Goal: Task Accomplishment & Management: Complete application form

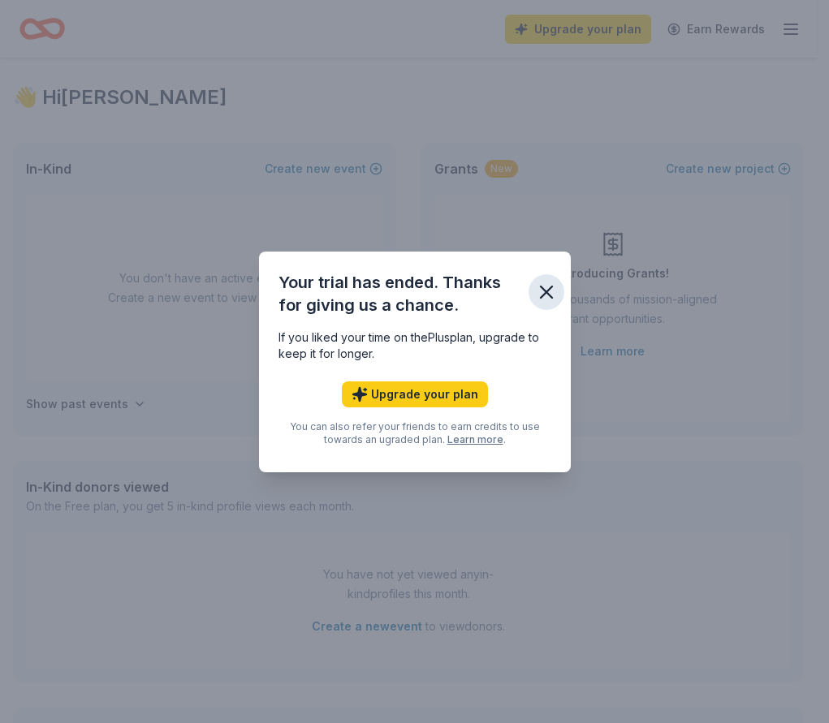
drag, startPoint x: 540, startPoint y: 297, endPoint x: 552, endPoint y: 323, distance: 28.7
click at [543, 303] on button "button" at bounding box center [546, 292] width 36 height 36
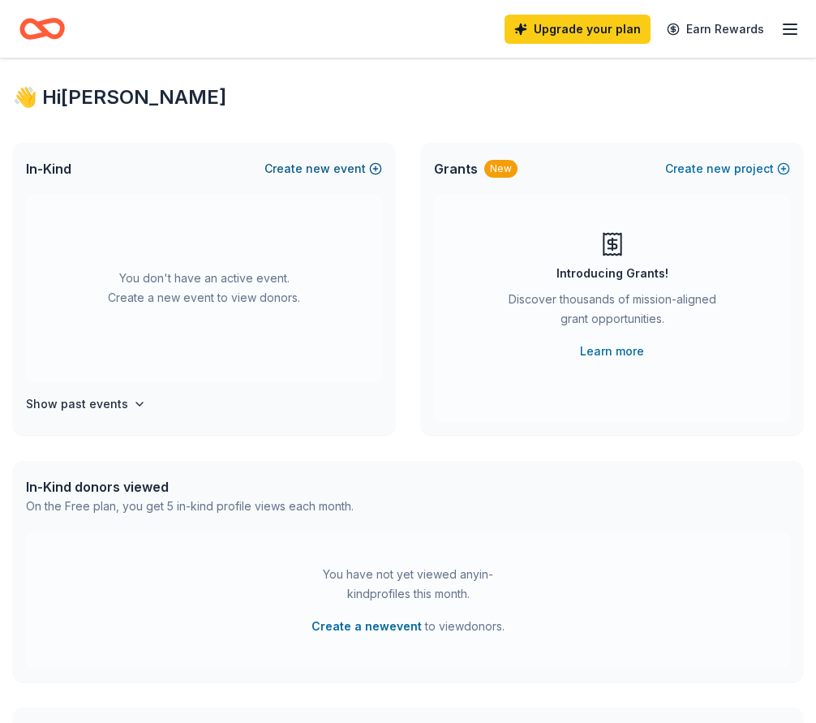
click at [354, 162] on button "Create new event" at bounding box center [324, 168] width 118 height 19
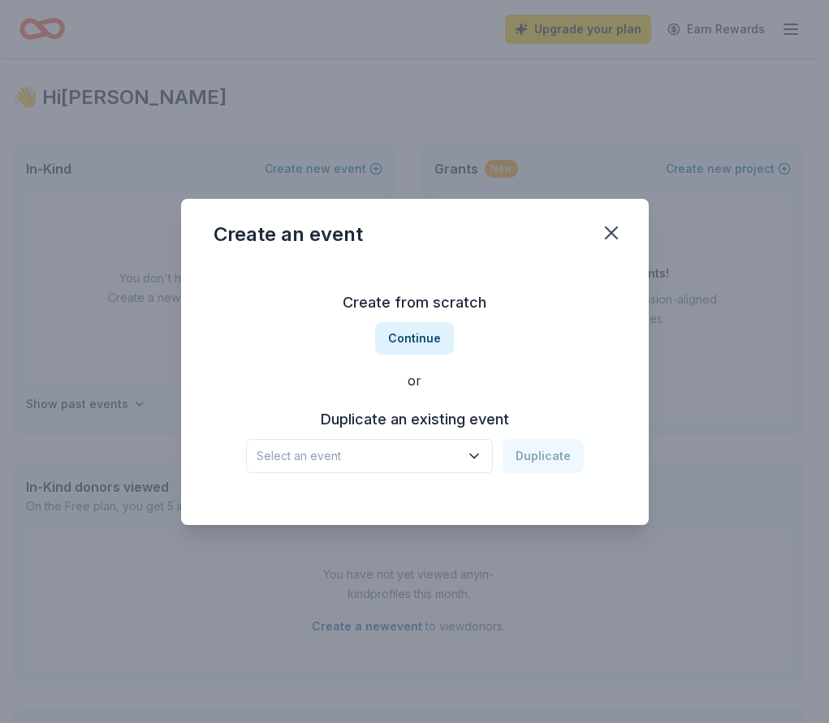
click at [429, 463] on span "Select an event" at bounding box center [357, 455] width 203 height 19
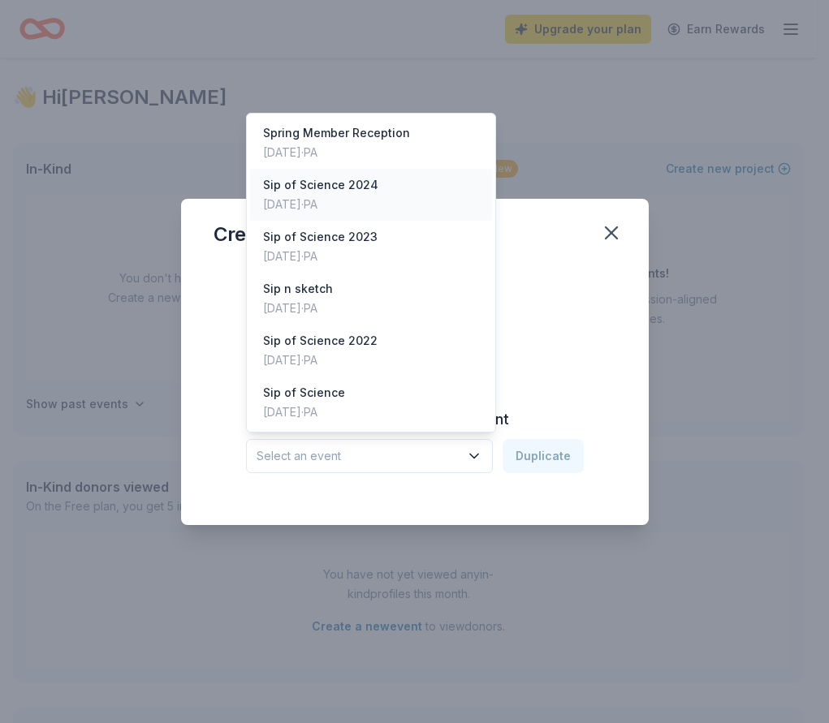
click at [412, 201] on div "Sip of Science [DATE], 2024 · [GEOGRAPHIC_DATA]" at bounding box center [371, 195] width 242 height 52
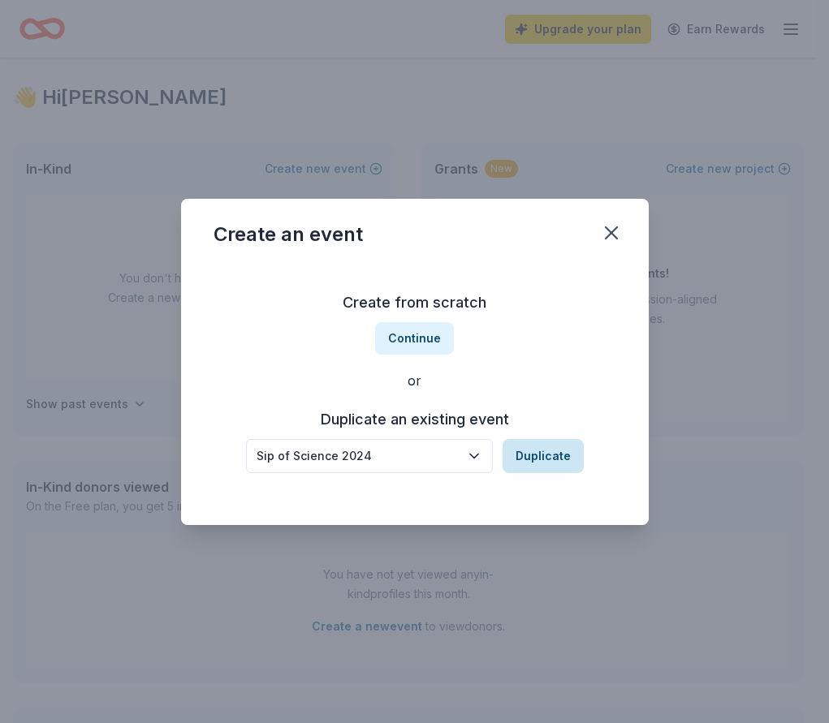
click at [524, 454] on button "Duplicate" at bounding box center [542, 456] width 81 height 34
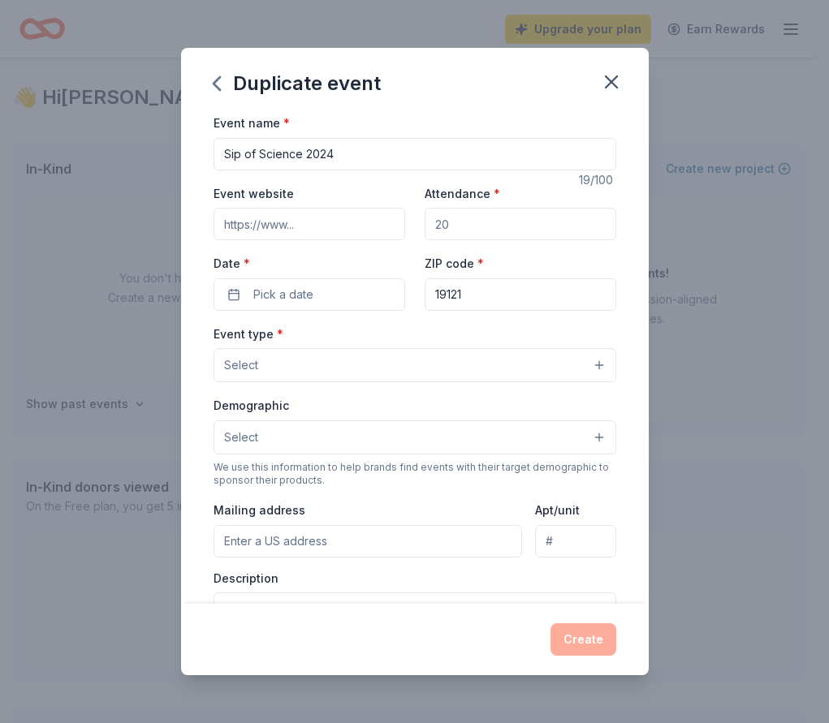
click at [330, 157] on input "Sip of Science 2024" at bounding box center [414, 154] width 402 height 32
type input "Sip of Science 2025"
click at [454, 235] on input "Attendance *" at bounding box center [520, 224] width 192 height 32
type input "200"
click at [346, 293] on button "Pick a date" at bounding box center [309, 294] width 192 height 32
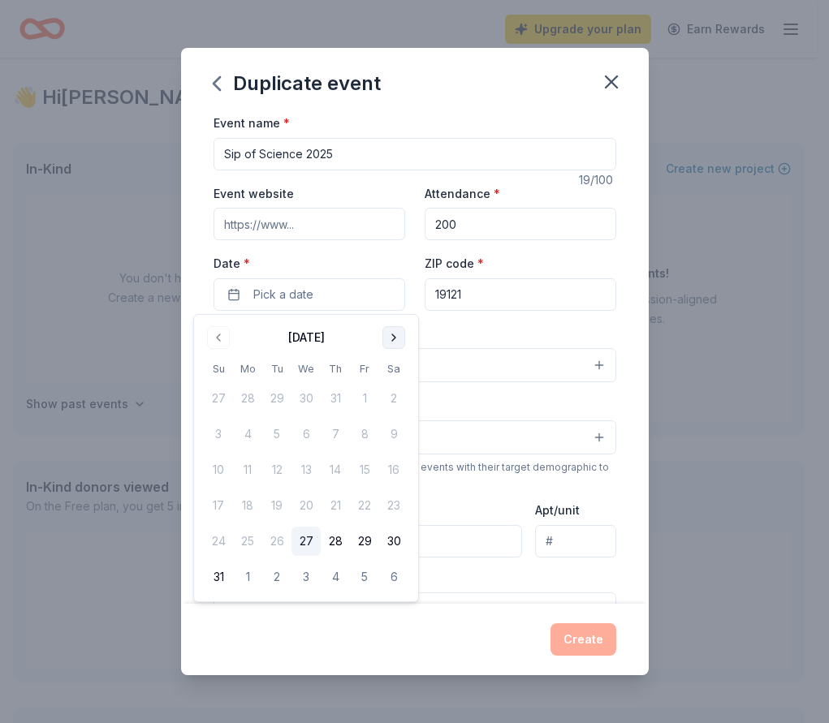
click at [395, 342] on button "Go to next month" at bounding box center [393, 337] width 23 height 23
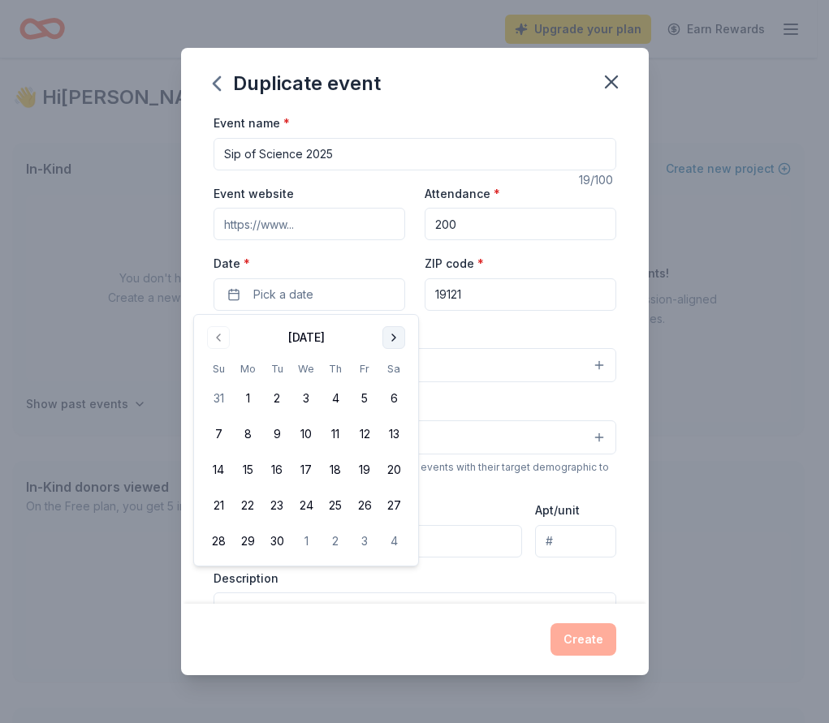
click at [395, 342] on button "Go to next month" at bounding box center [393, 337] width 23 height 23
click at [365, 471] on button "14" at bounding box center [364, 469] width 29 height 29
drag, startPoint x: 499, startPoint y: 320, endPoint x: 462, endPoint y: 335, distance: 40.4
click at [500, 320] on div "Event name * Sip of Science 2025 19 /100 Event website Attendance * 200 Date * …" at bounding box center [414, 488] width 402 height 750
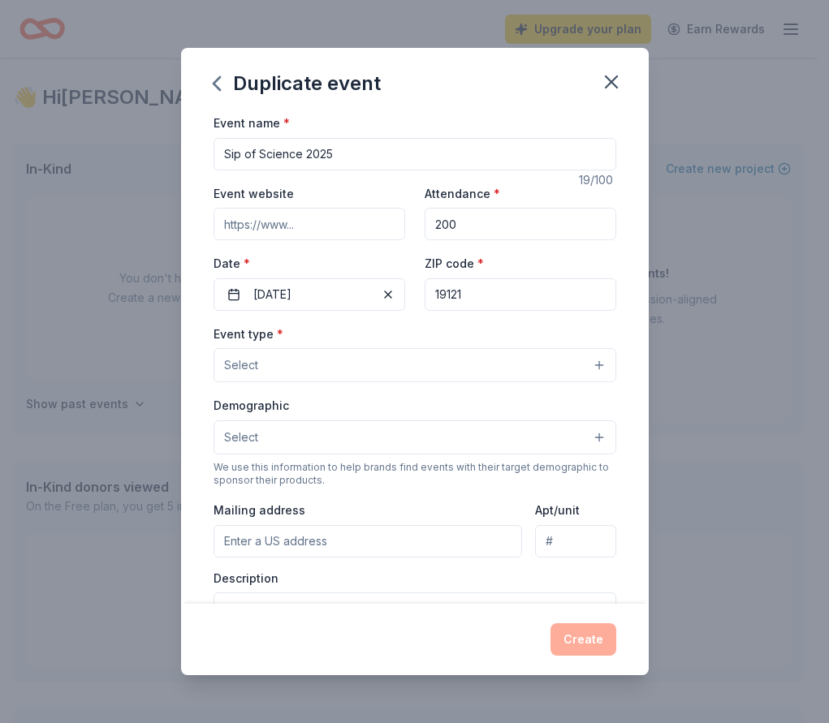
click at [295, 380] on button "Select" at bounding box center [414, 365] width 402 height 34
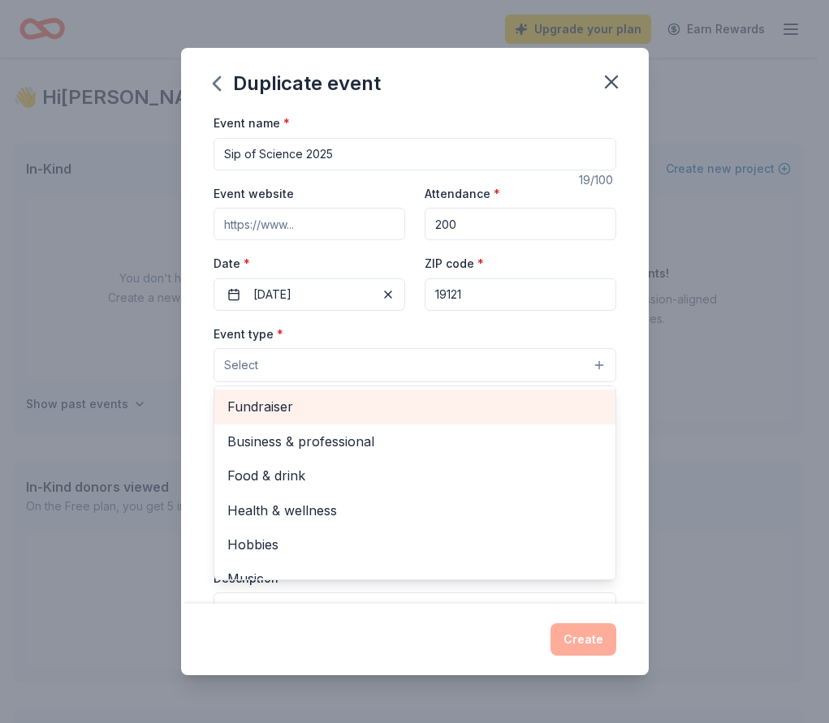
click at [274, 410] on span "Fundraiser" at bounding box center [414, 406] width 375 height 21
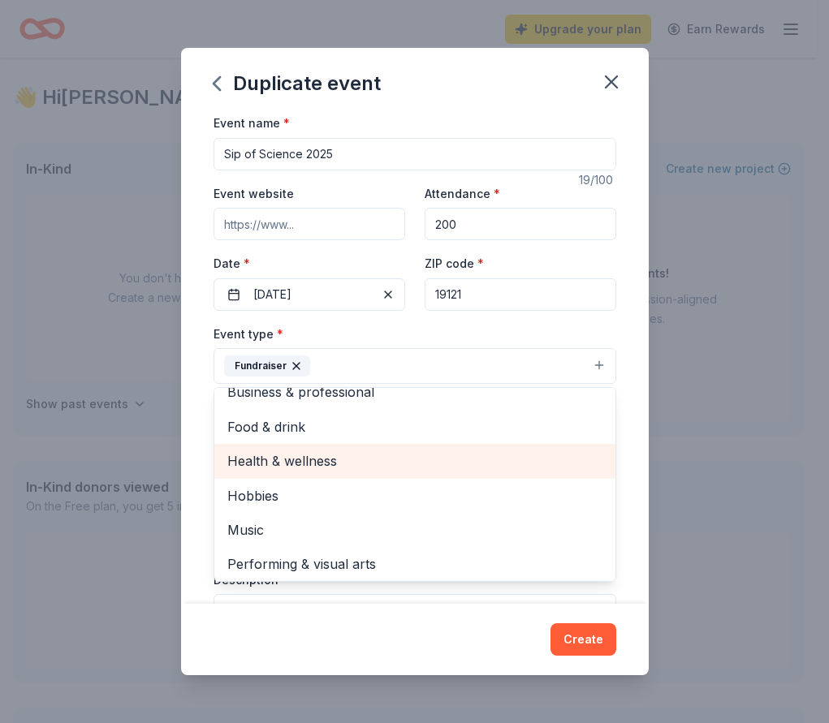
scroll to position [19, 0]
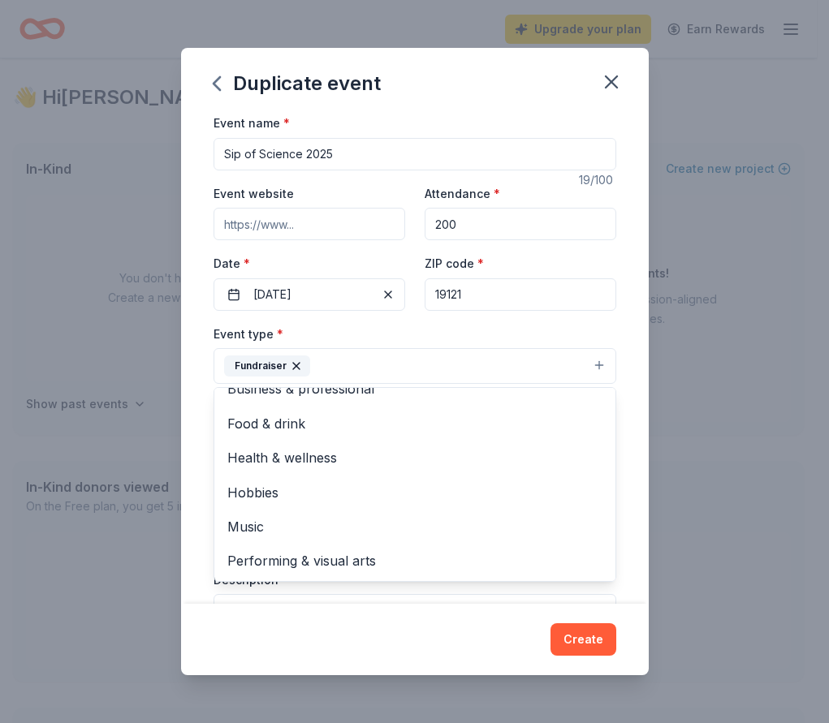
click at [324, 652] on div "Duplicate event Event name * Sip of Science 2025 19 /100 Event website Attendan…" at bounding box center [414, 361] width 467 height 627
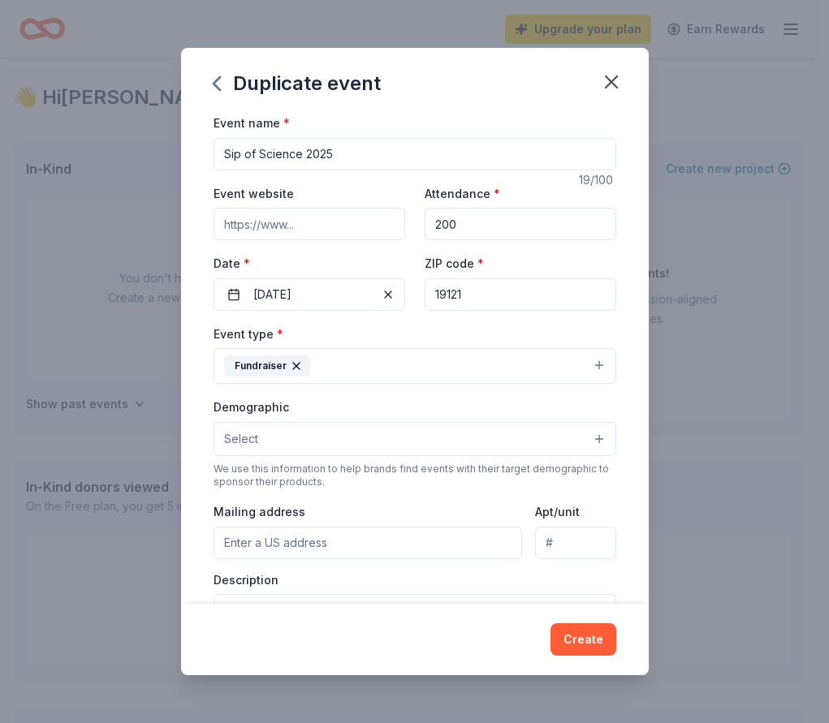
click at [325, 450] on button "Select" at bounding box center [414, 439] width 402 height 34
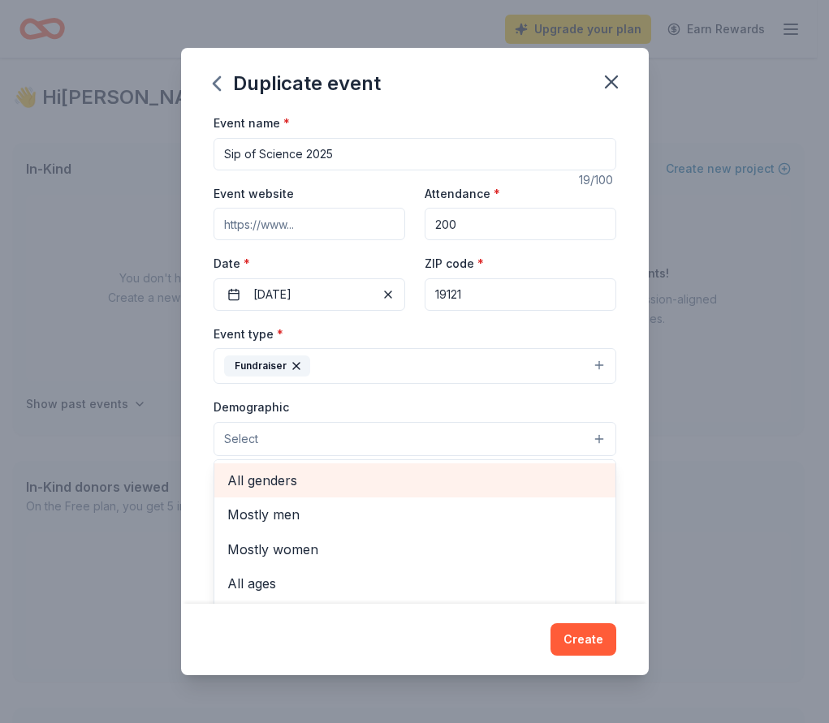
click at [326, 489] on span "All genders" at bounding box center [414, 480] width 375 height 21
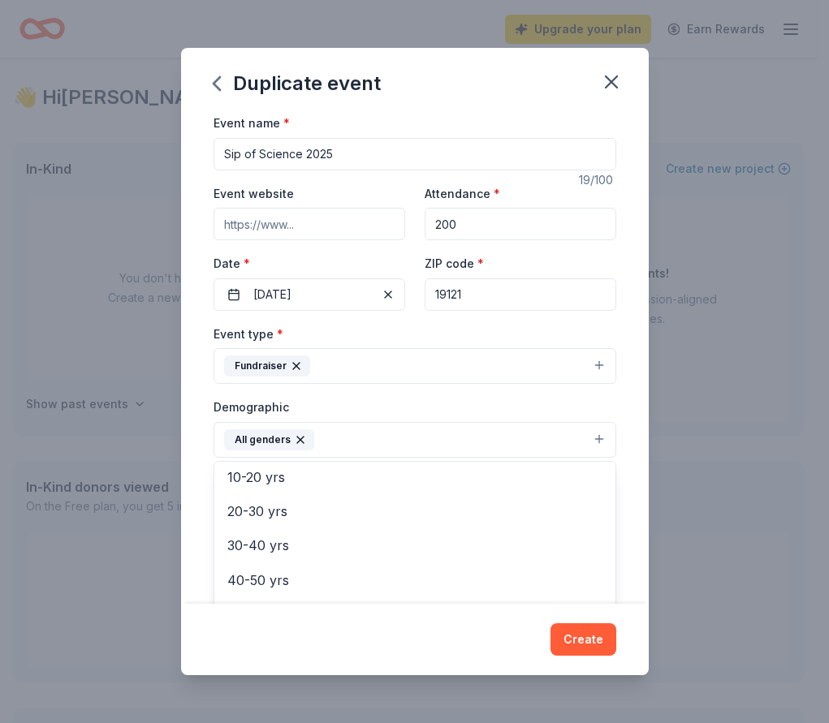
scroll to position [64, 0]
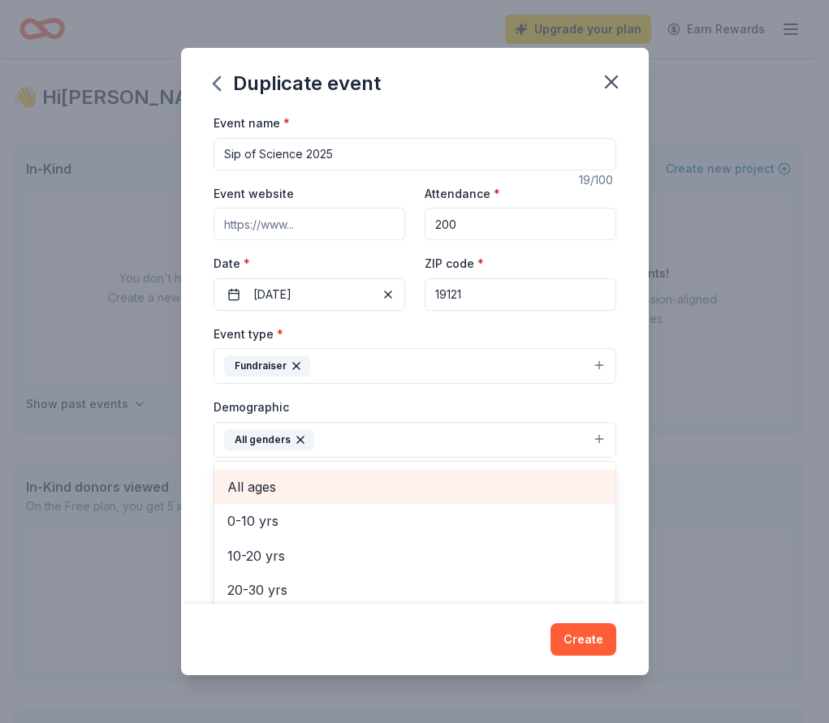
click at [337, 488] on span "All ages" at bounding box center [414, 486] width 375 height 21
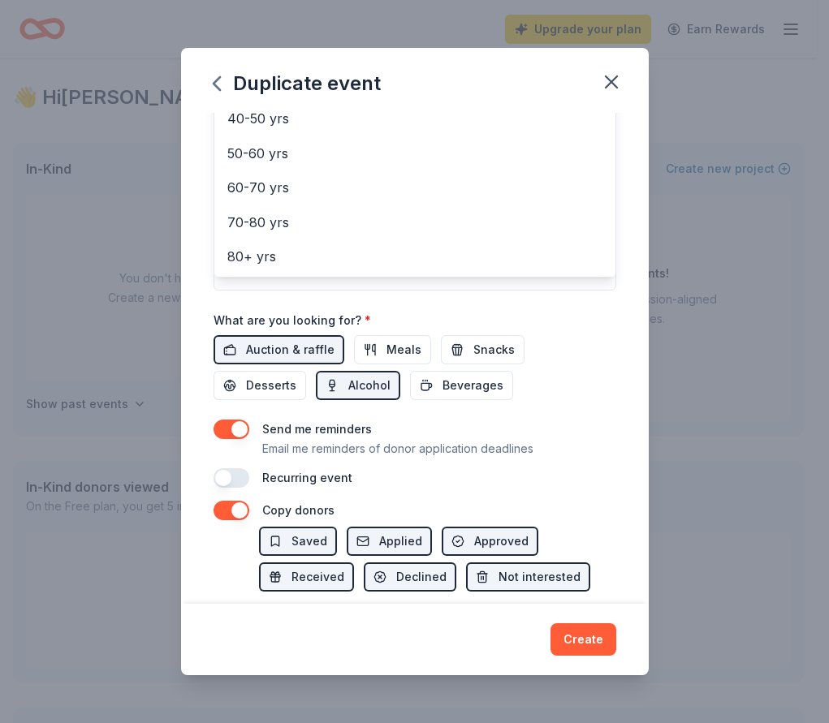
scroll to position [406, 0]
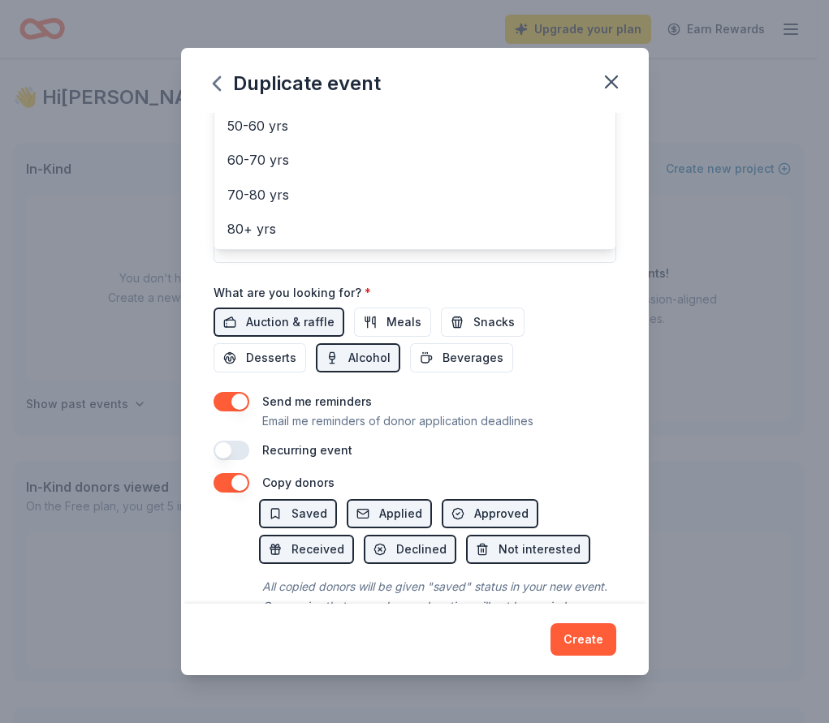
click at [626, 337] on div "Event name * Sip of Science 2025 19 /100 Event website Attendance * 200 Date * …" at bounding box center [414, 358] width 467 height 491
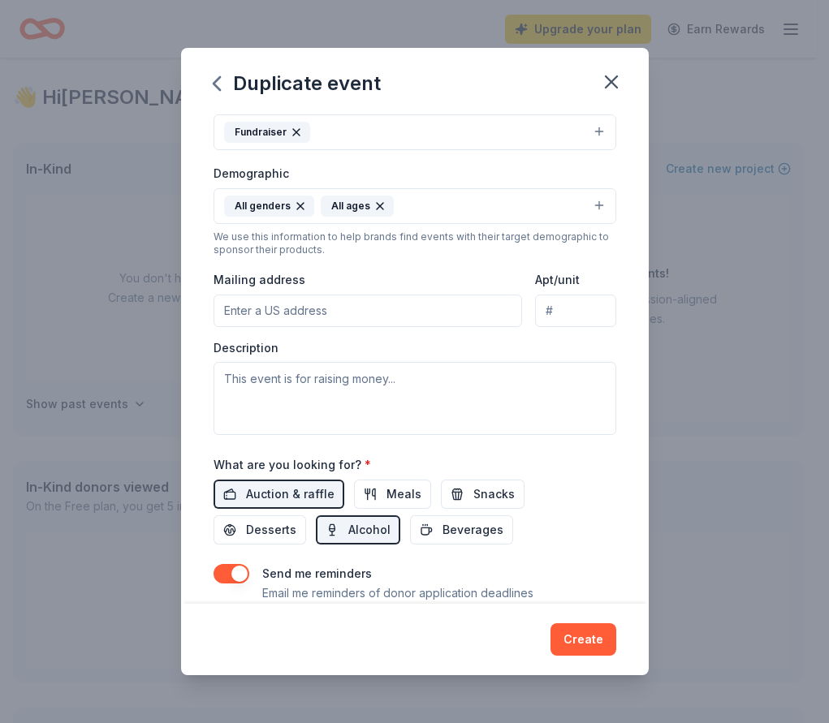
scroll to position [243, 0]
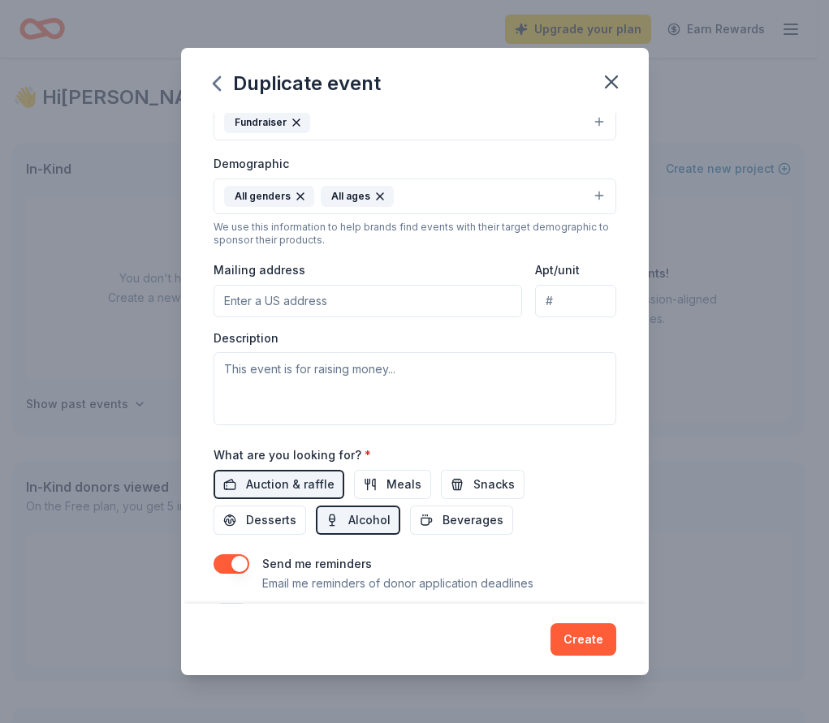
click at [342, 296] on input "Mailing address" at bounding box center [367, 301] width 309 height 32
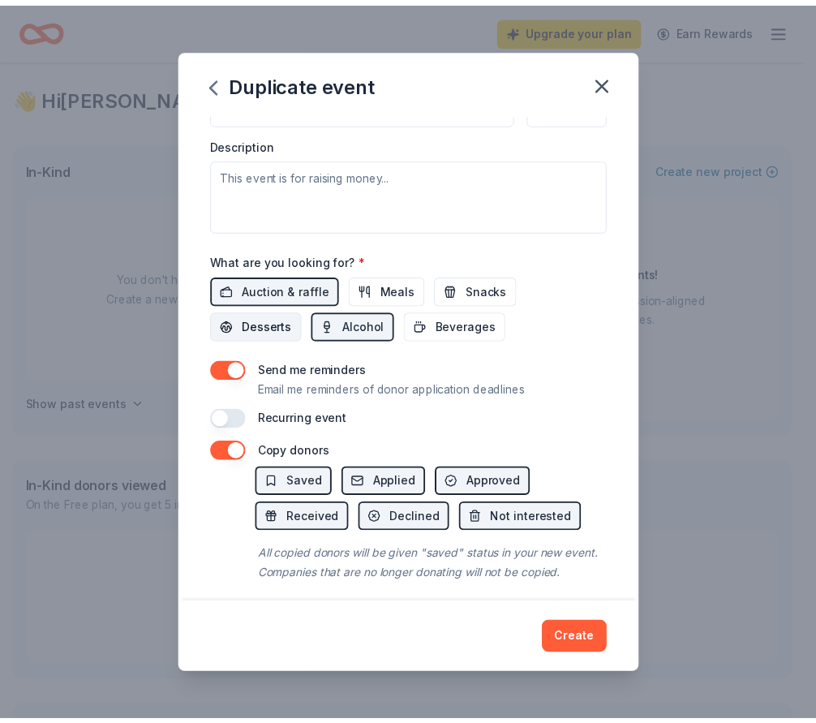
scroll to position [467, 0]
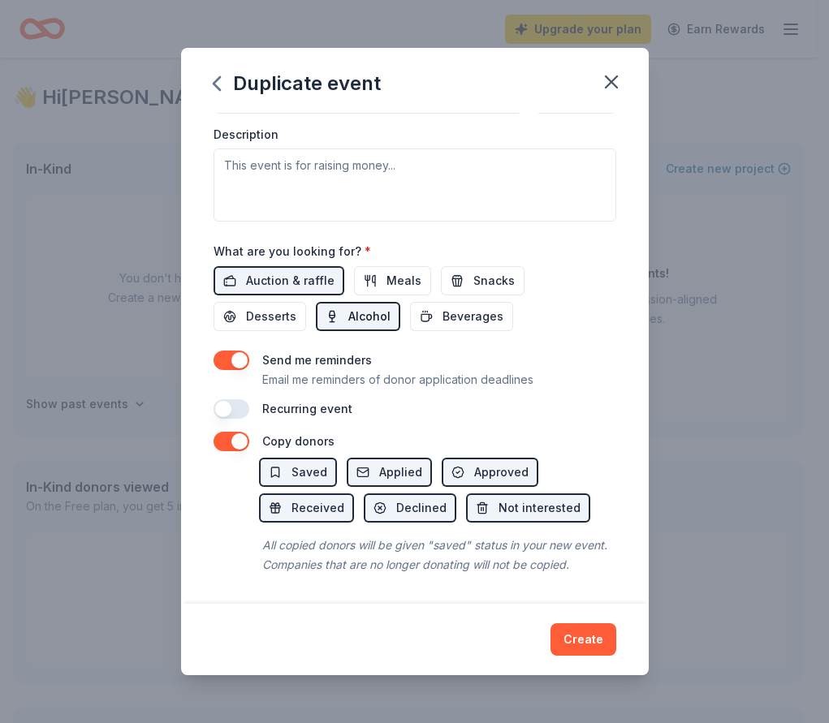
click at [357, 307] on span "Alcohol" at bounding box center [369, 316] width 42 height 19
click at [573, 632] on button "Create" at bounding box center [583, 639] width 66 height 32
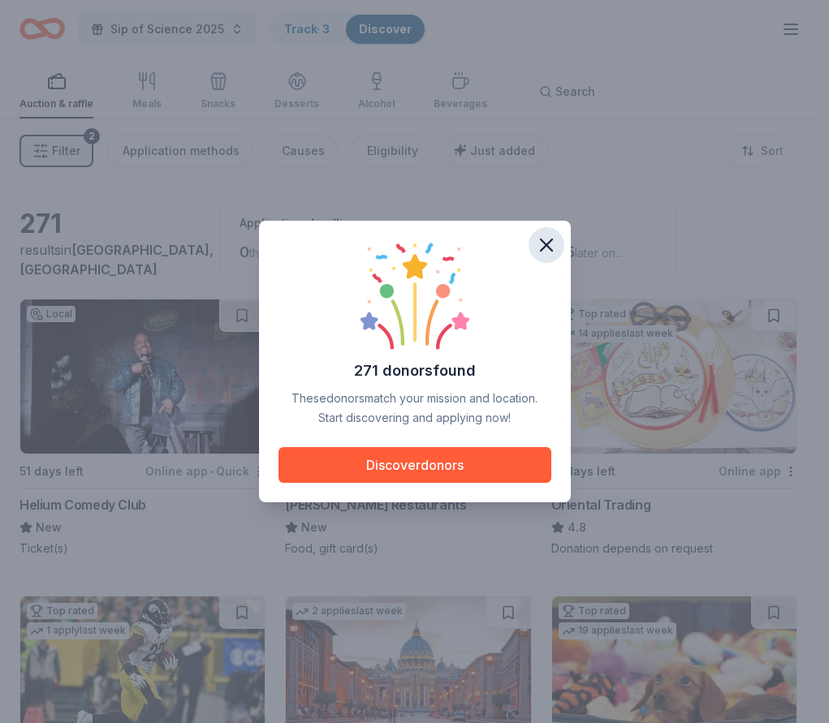
click at [557, 246] on icon "button" at bounding box center [546, 245] width 23 height 23
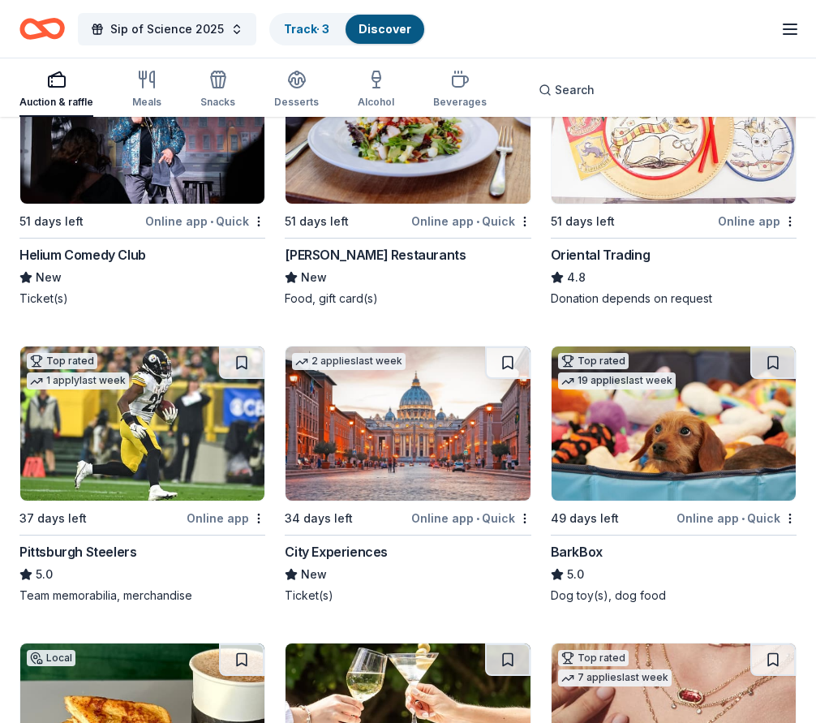
scroll to position [243, 0]
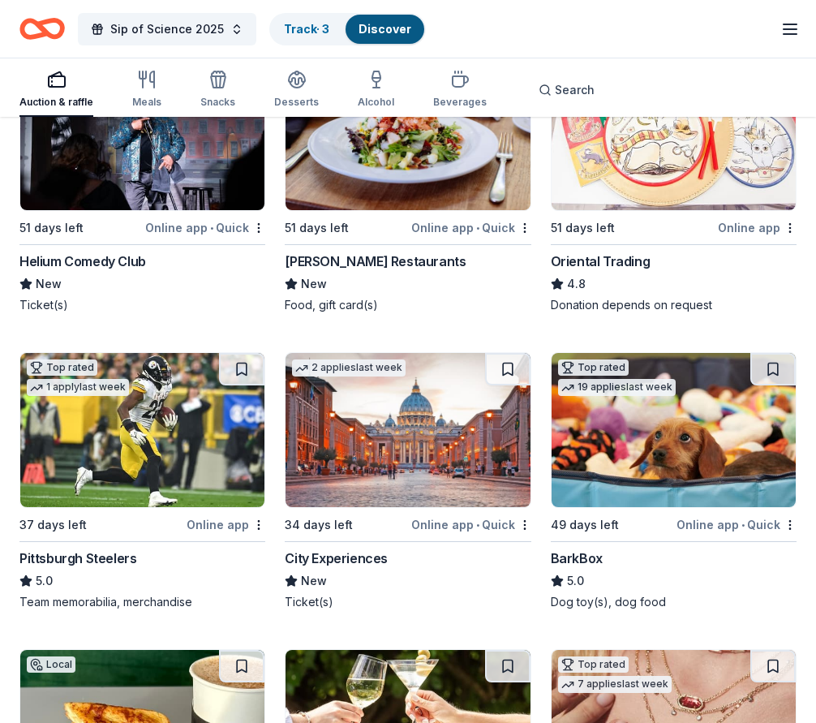
click at [624, 261] on div "Oriental Trading" at bounding box center [601, 261] width 100 height 19
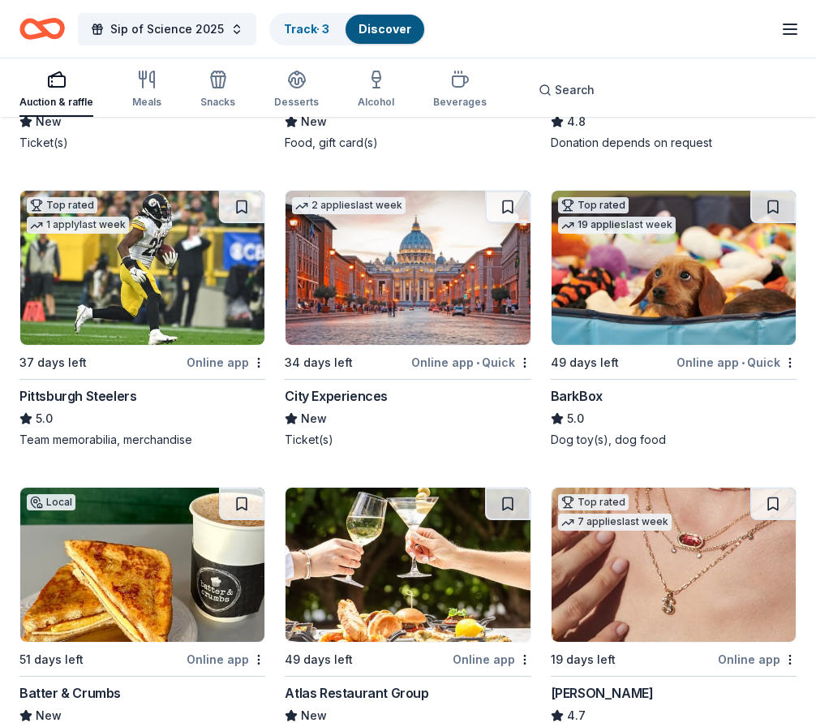
scroll to position [0, 0]
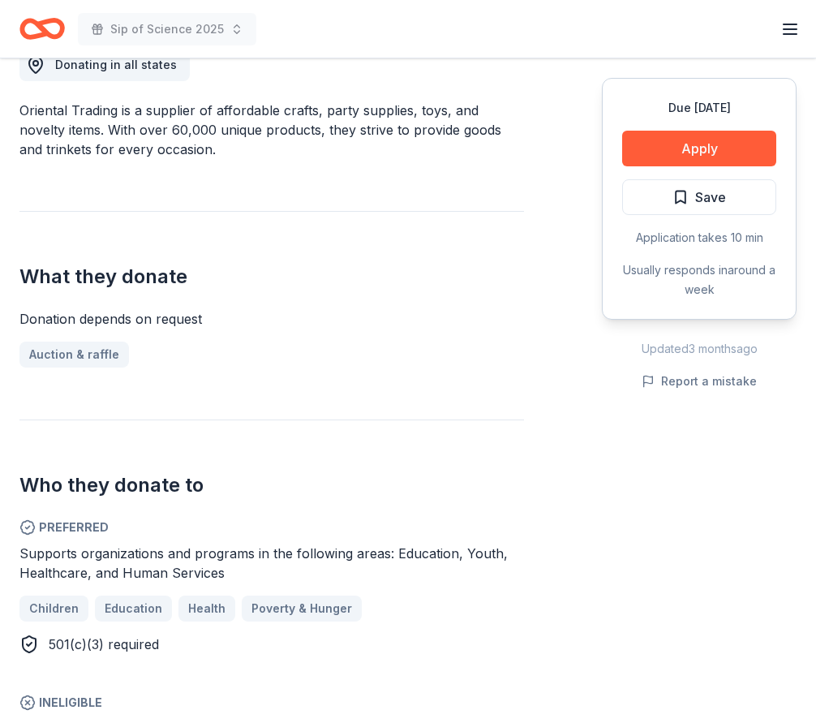
scroll to position [487, 0]
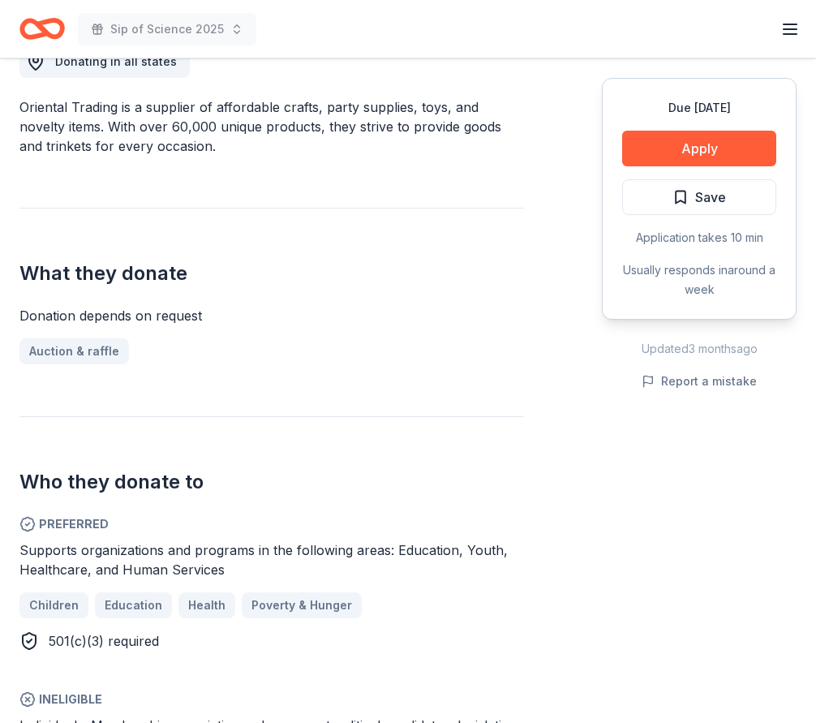
drag, startPoint x: 192, startPoint y: 158, endPoint x: 3, endPoint y: 115, distance: 193.1
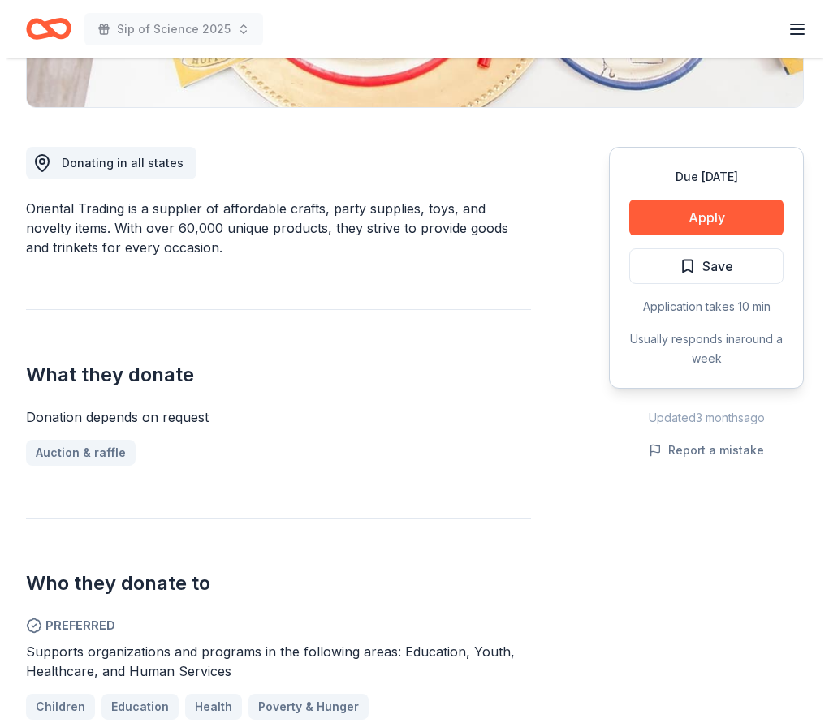
scroll to position [162, 0]
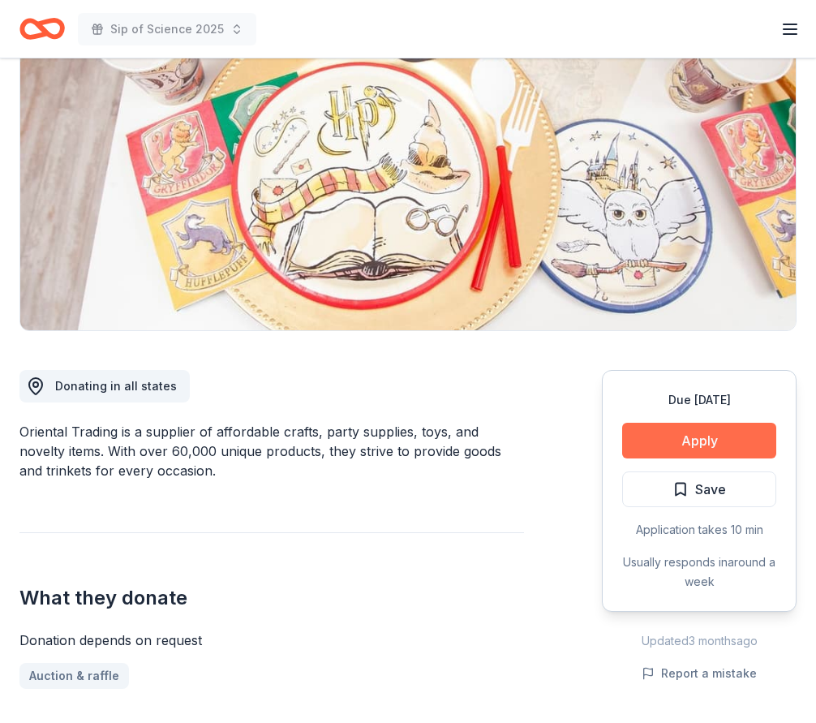
click at [746, 436] on button "Apply" at bounding box center [699, 441] width 154 height 36
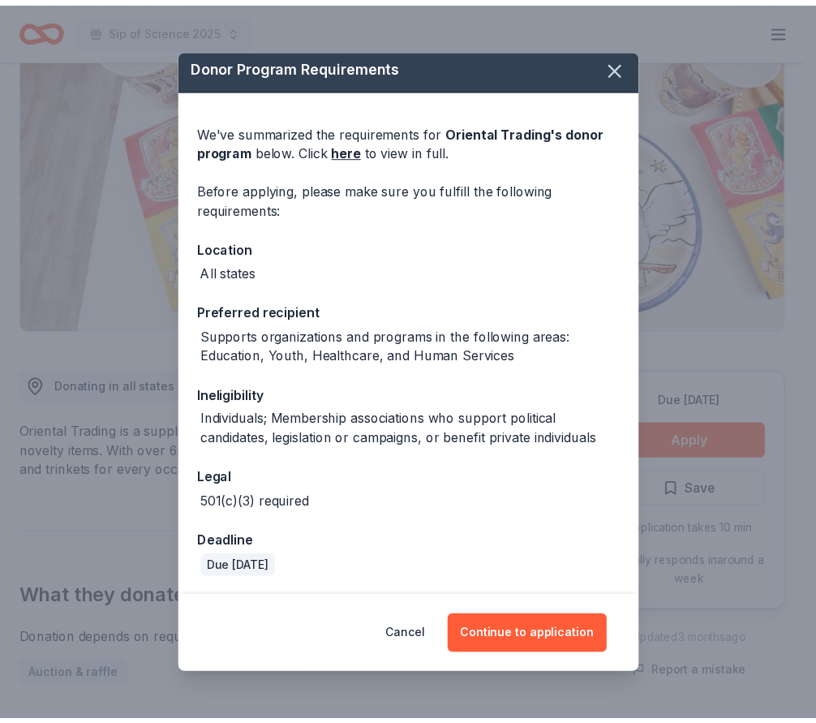
scroll to position [6, 0]
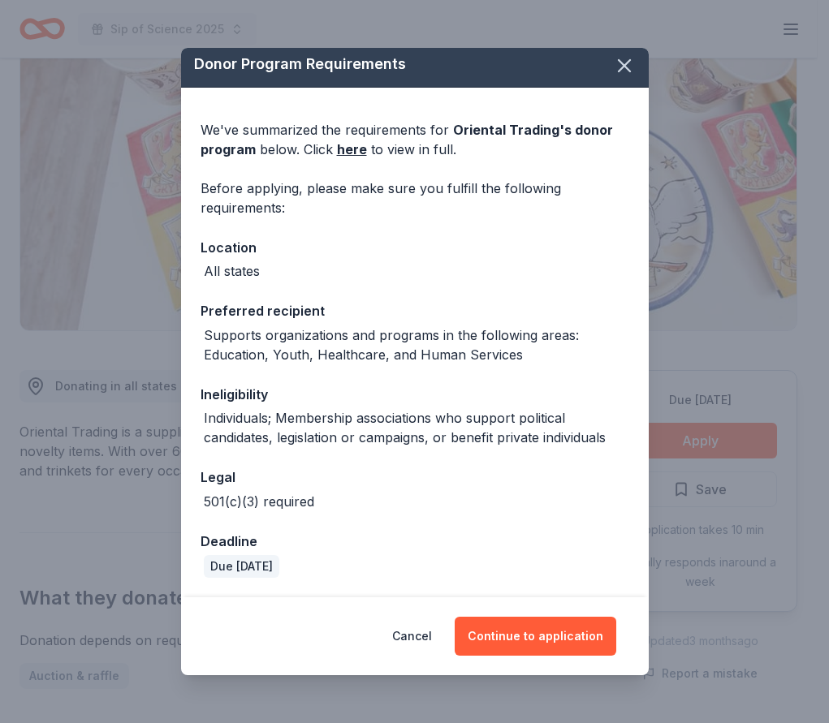
click at [557, 59] on div "Donor Program Requirements" at bounding box center [414, 64] width 467 height 46
click at [606, 78] on span at bounding box center [624, 66] width 36 height 36
click at [613, 63] on icon "button" at bounding box center [624, 65] width 23 height 23
